Goal: Transaction & Acquisition: Purchase product/service

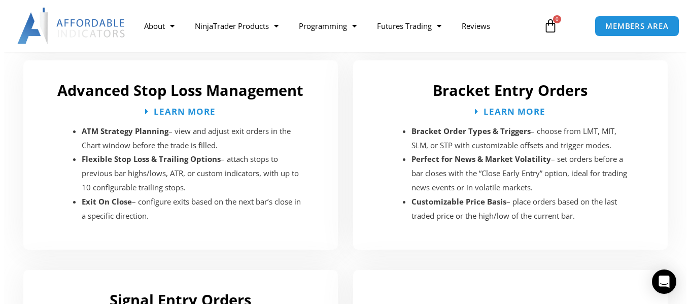
scroll to position [1712, 0]
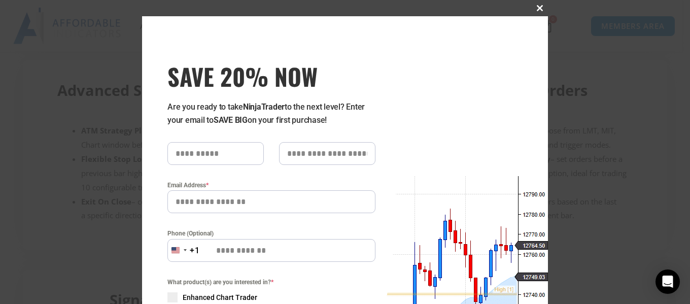
click at [537, 9] on span "SAVE 20% NOW popup" at bounding box center [540, 8] width 16 height 6
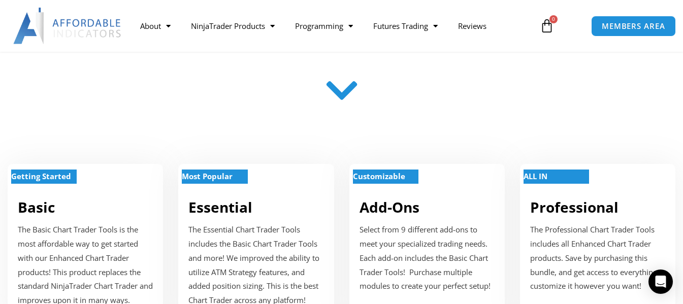
scroll to position [290, 0]
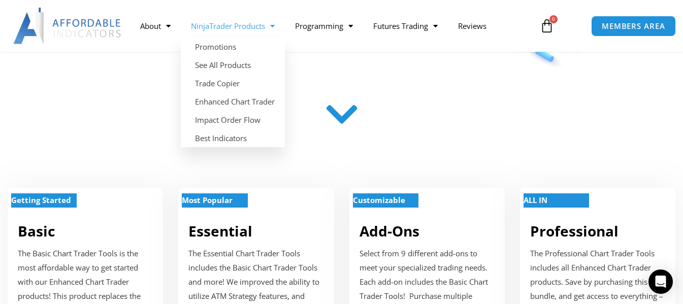
click at [268, 28] on span "Menu" at bounding box center [270, 26] width 10 height 18
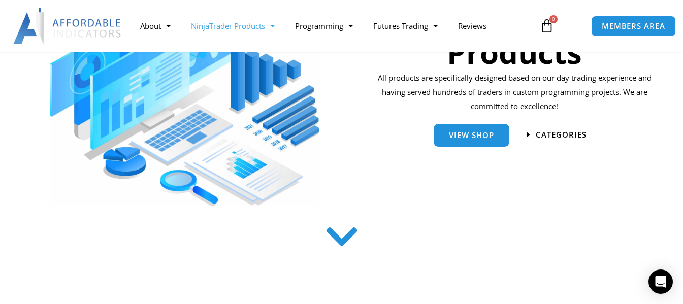
scroll to position [206, 0]
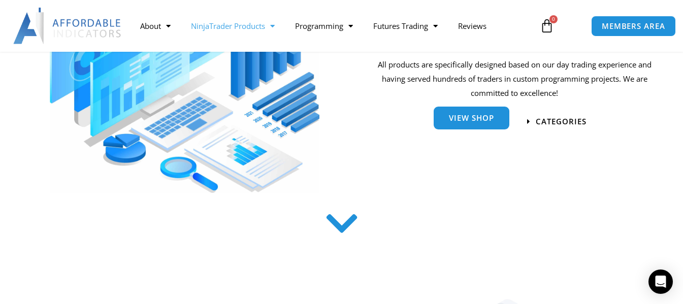
click at [472, 124] on link "View Shop" at bounding box center [472, 118] width 76 height 23
